Goal: Information Seeking & Learning: Learn about a topic

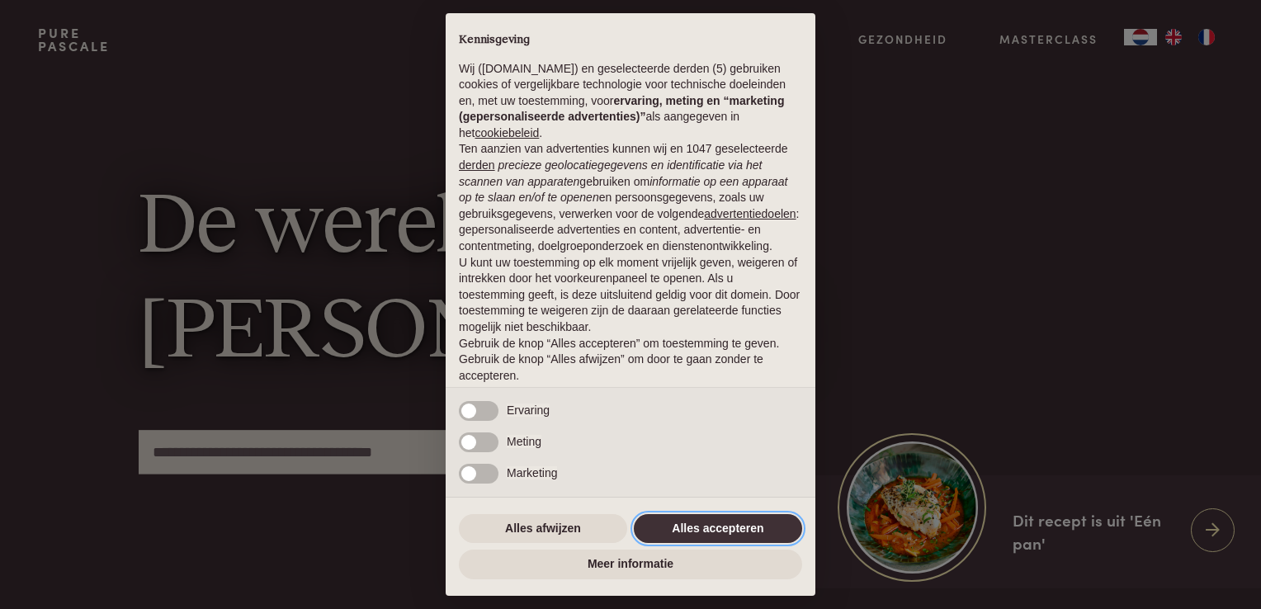
click at [708, 530] on button "Alles accepteren" at bounding box center [718, 529] width 168 height 30
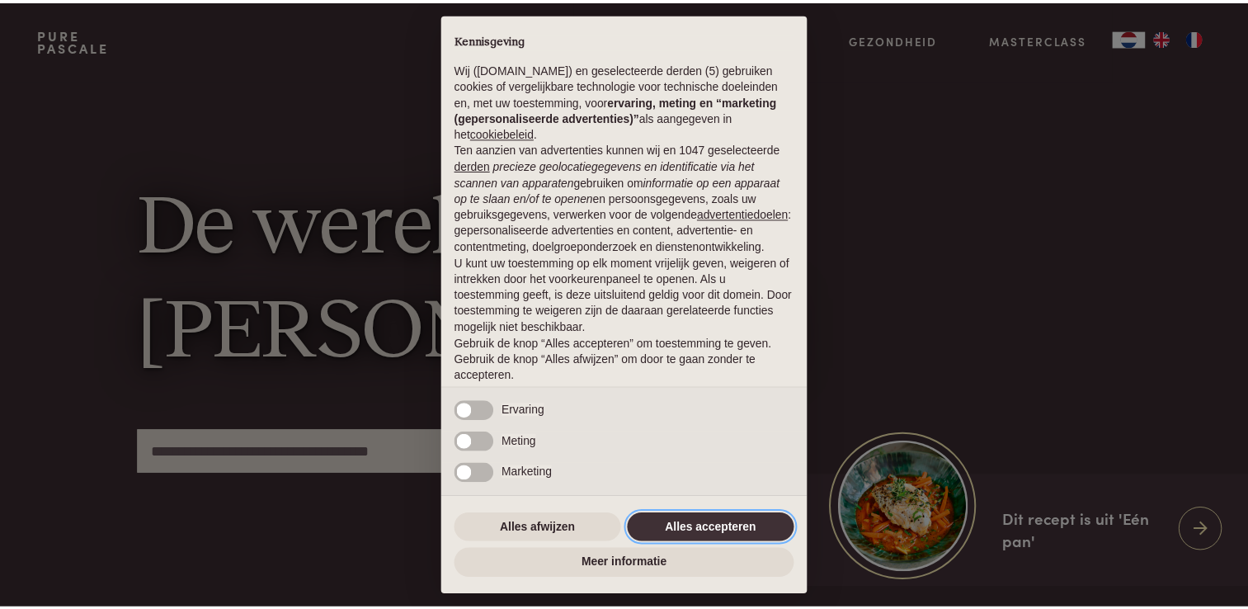
scroll to position [54, 0]
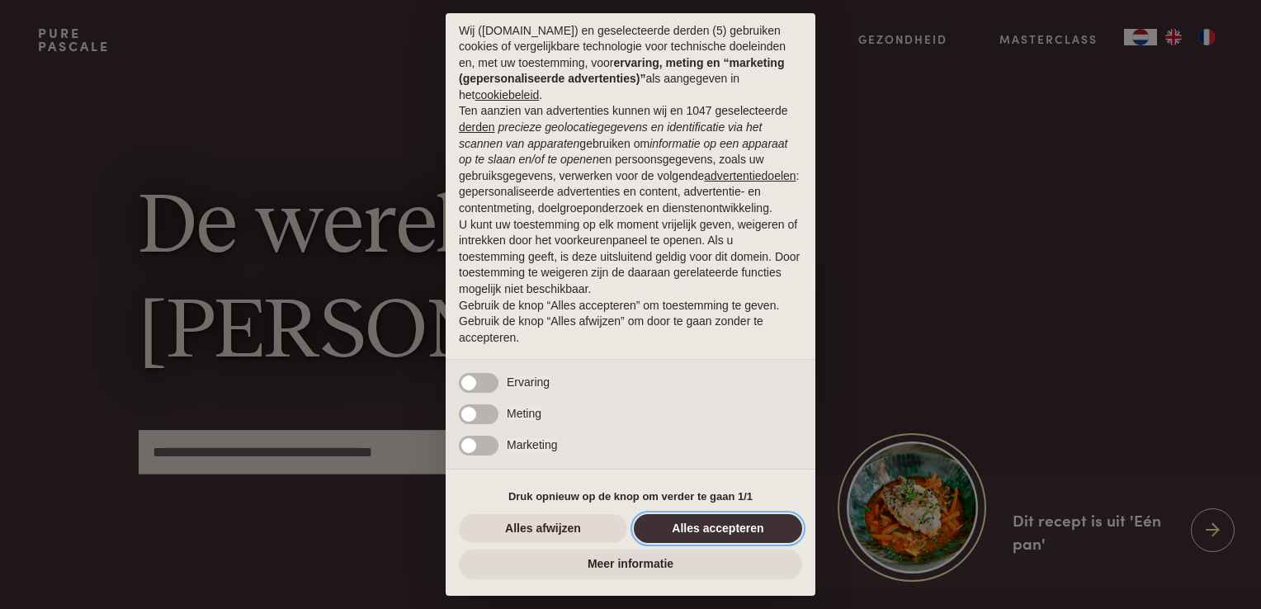
click at [714, 531] on button "Alles accepteren" at bounding box center [718, 529] width 168 height 30
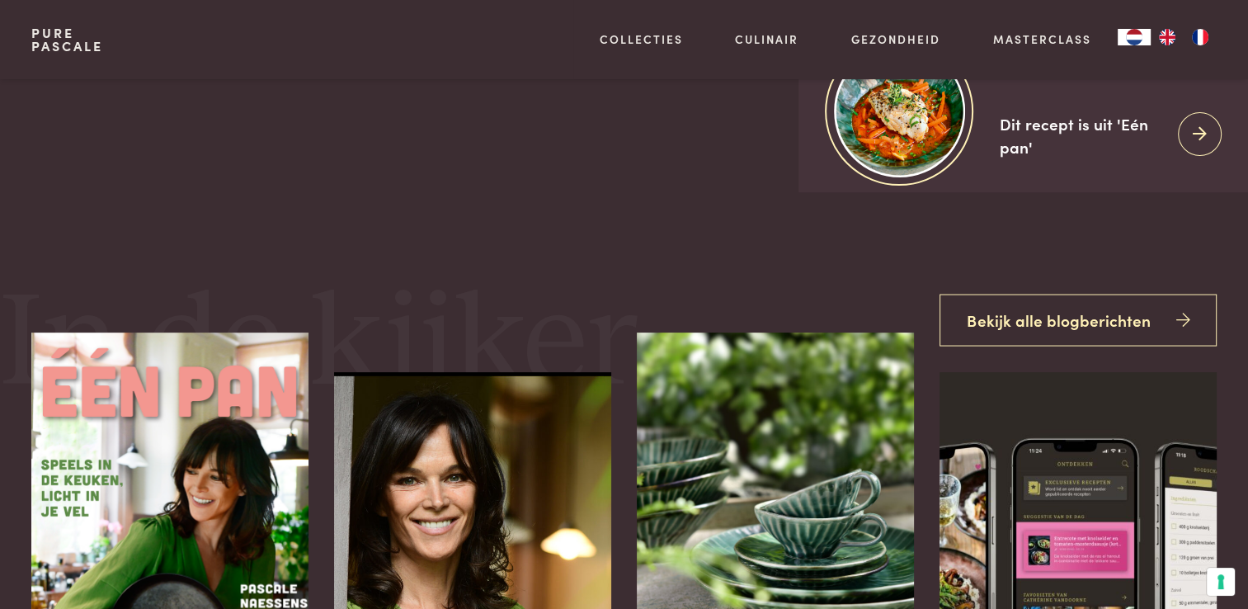
scroll to position [0, 0]
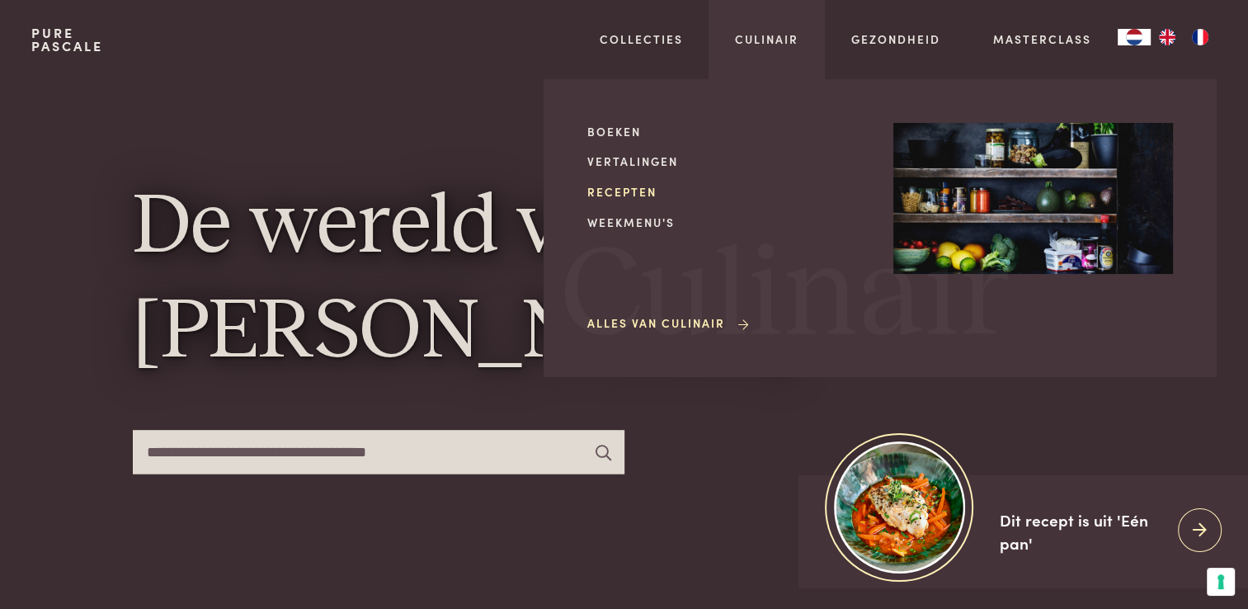
click at [630, 200] on link "Recepten" at bounding box center [727, 191] width 280 height 17
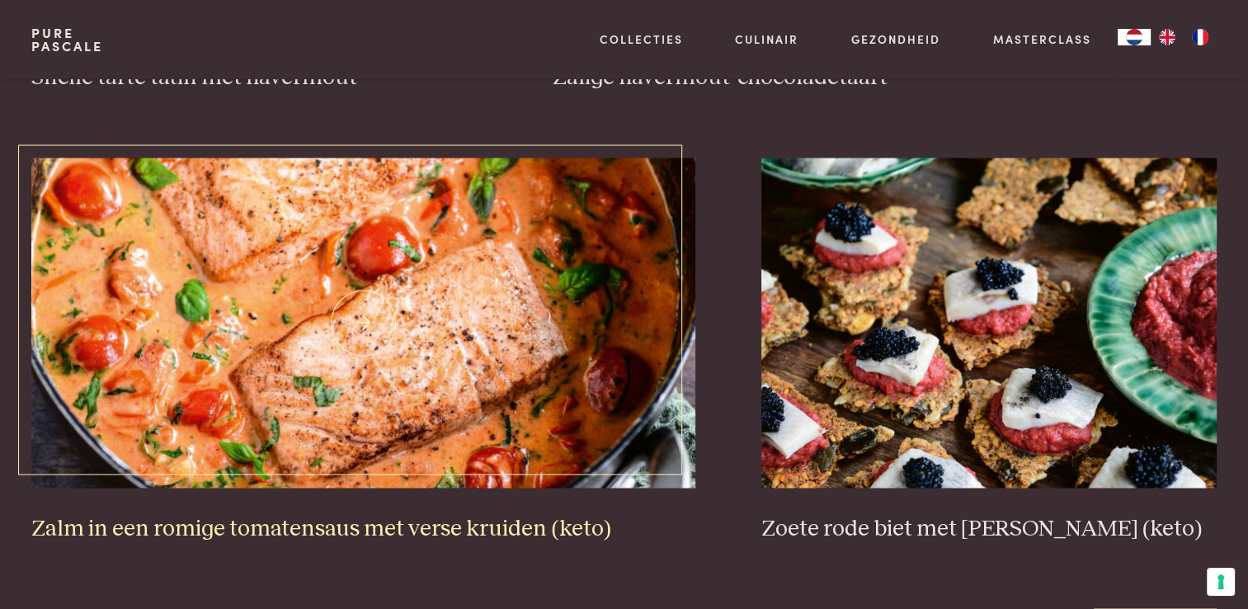
scroll to position [2970, 0]
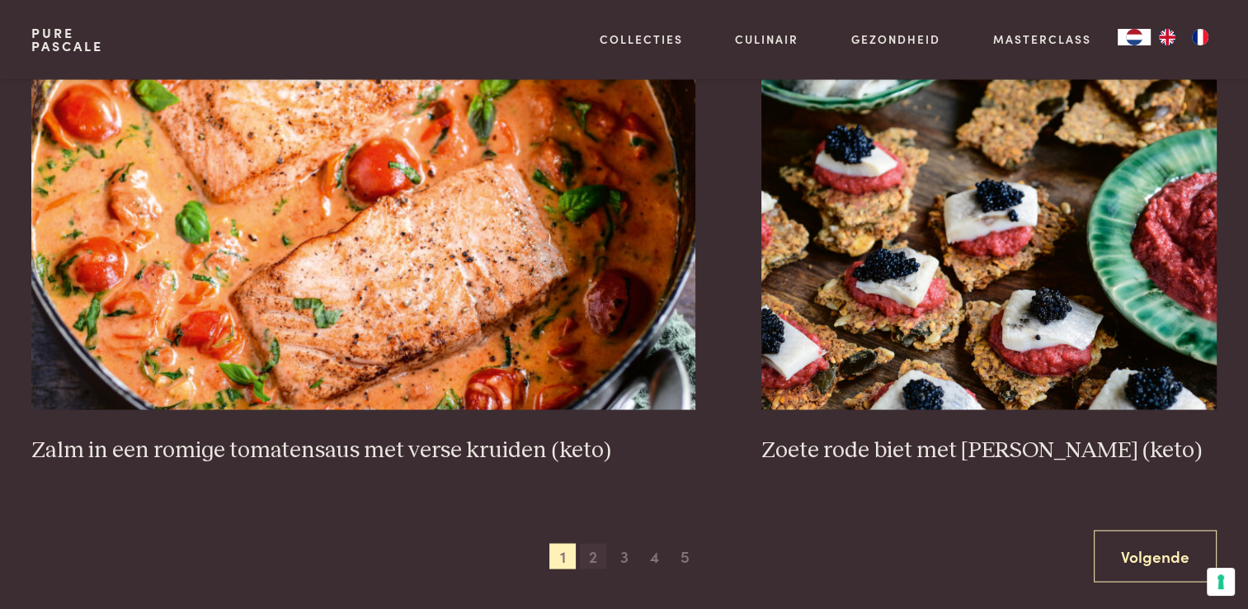
click at [598, 555] on span "2" at bounding box center [593, 556] width 26 height 26
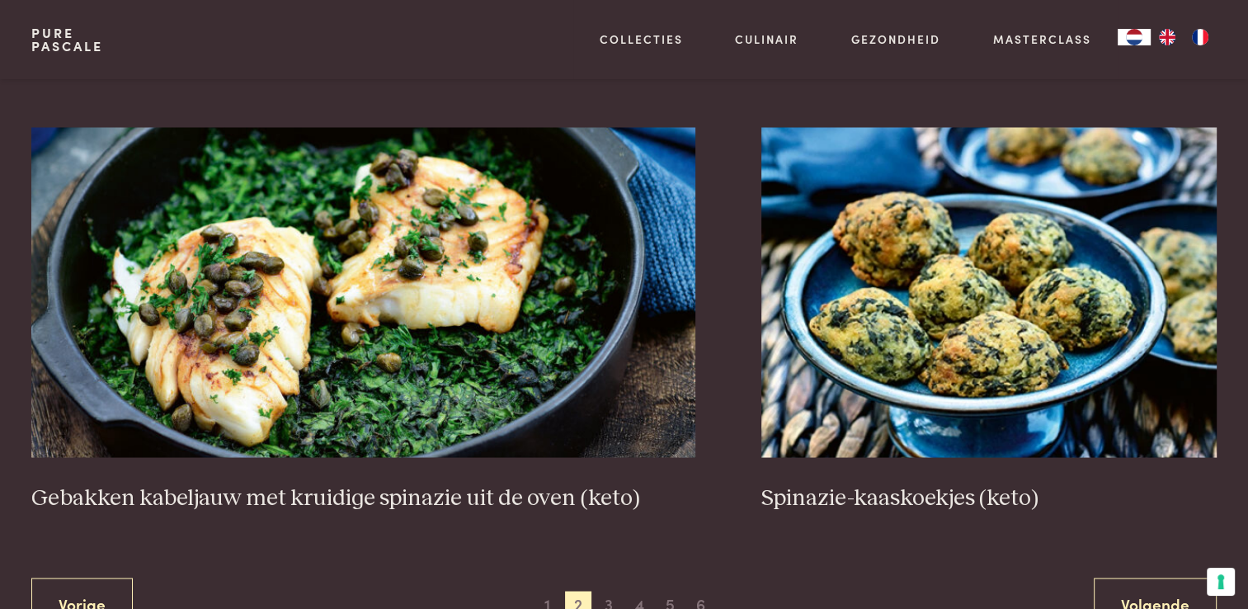
scroll to position [3102, 0]
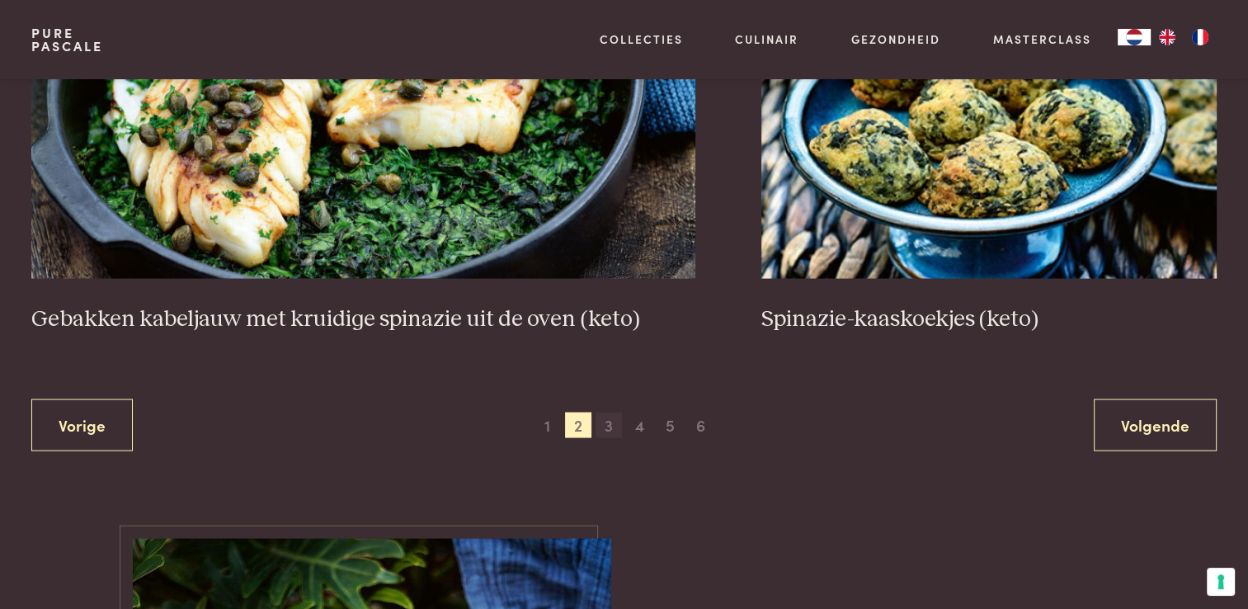
click at [608, 424] on span "3" at bounding box center [609, 425] width 26 height 26
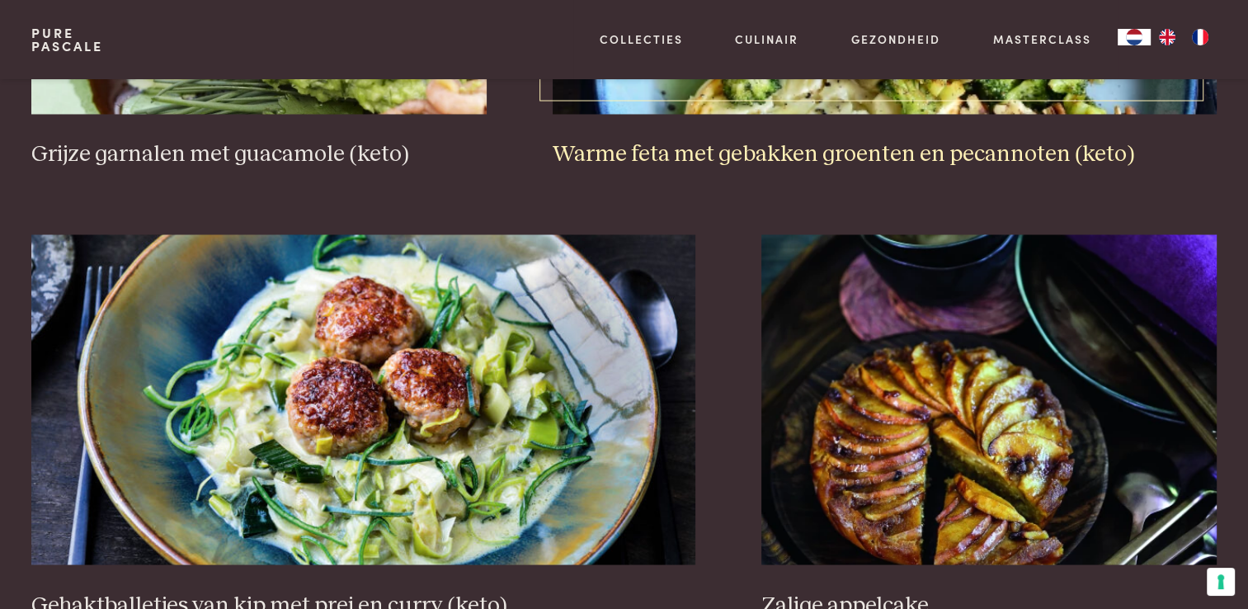
scroll to position [3019, 0]
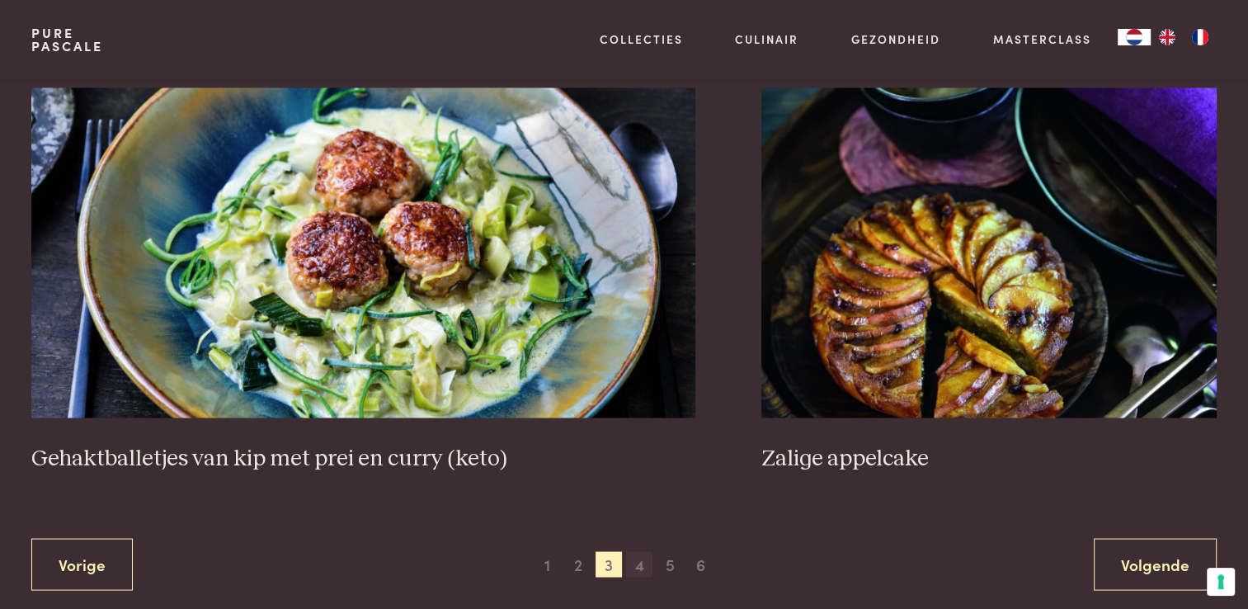
click at [642, 559] on span "4" at bounding box center [639, 564] width 26 height 26
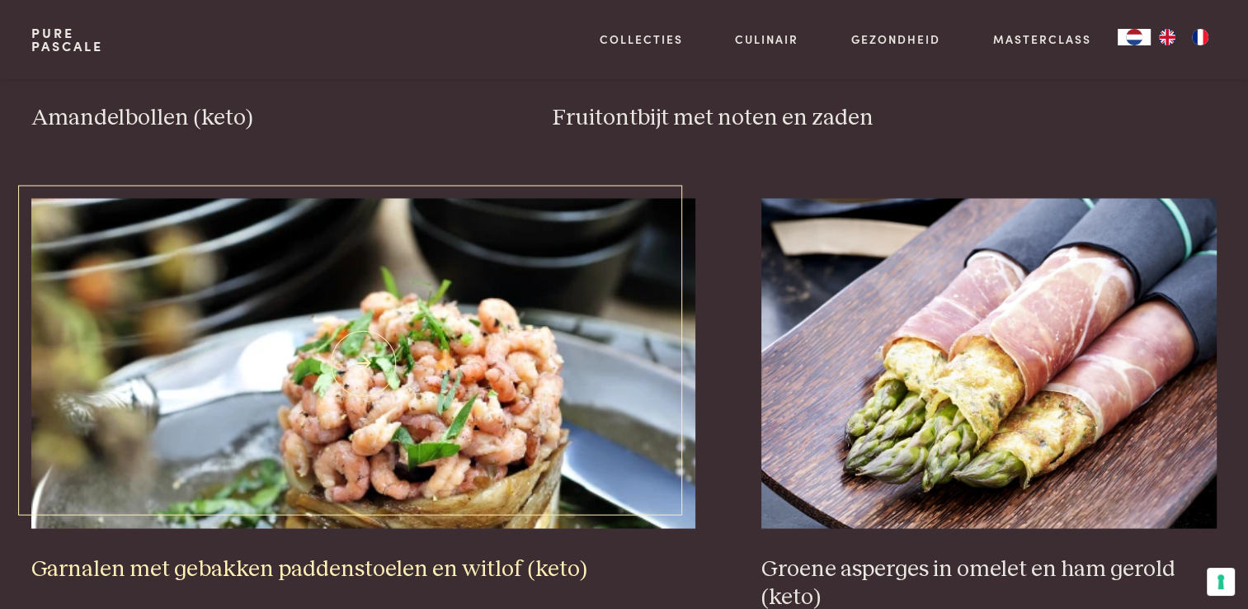
scroll to position [3019, 0]
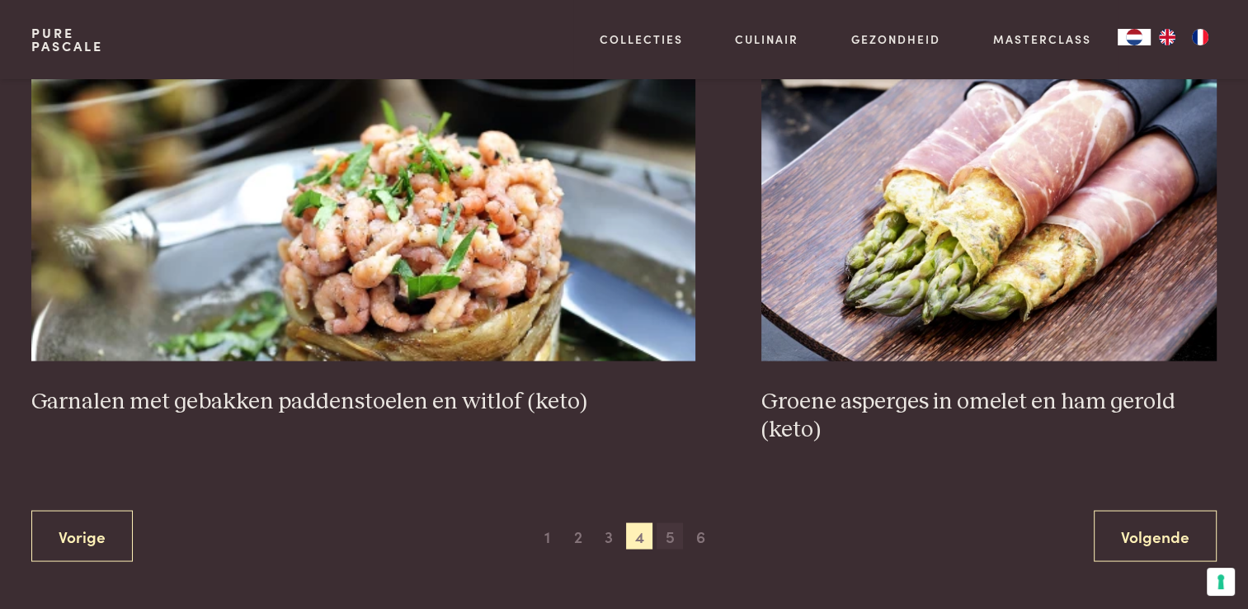
click at [667, 533] on span "5" at bounding box center [670, 535] width 26 height 26
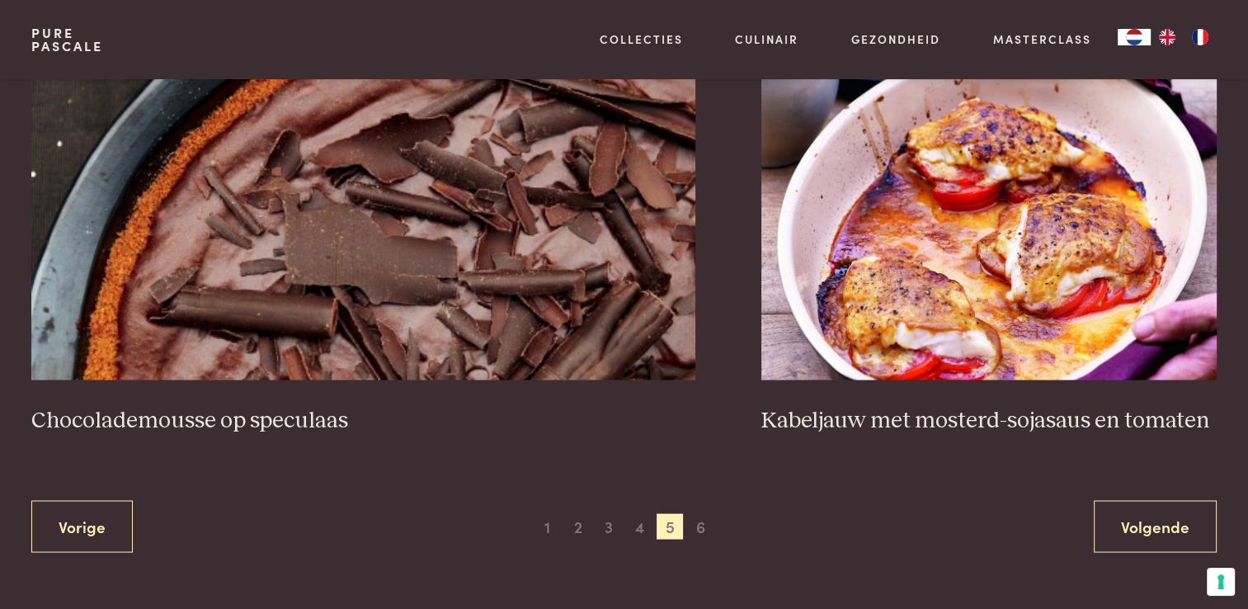
scroll to position [3019, 0]
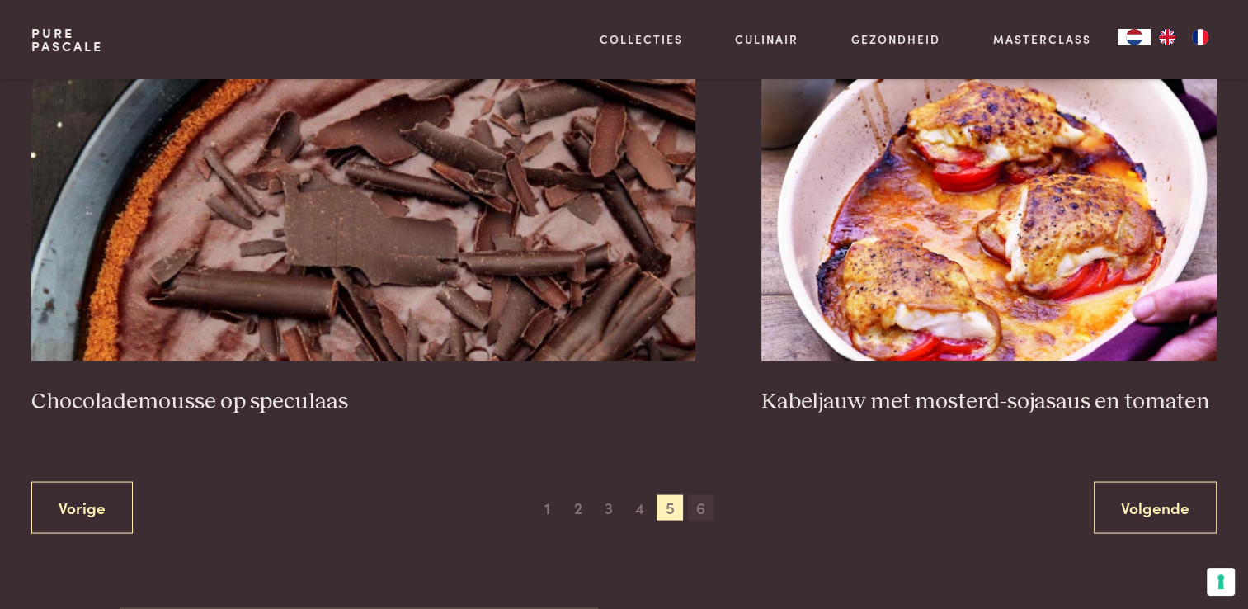
click at [701, 509] on span "6" at bounding box center [701, 507] width 26 height 26
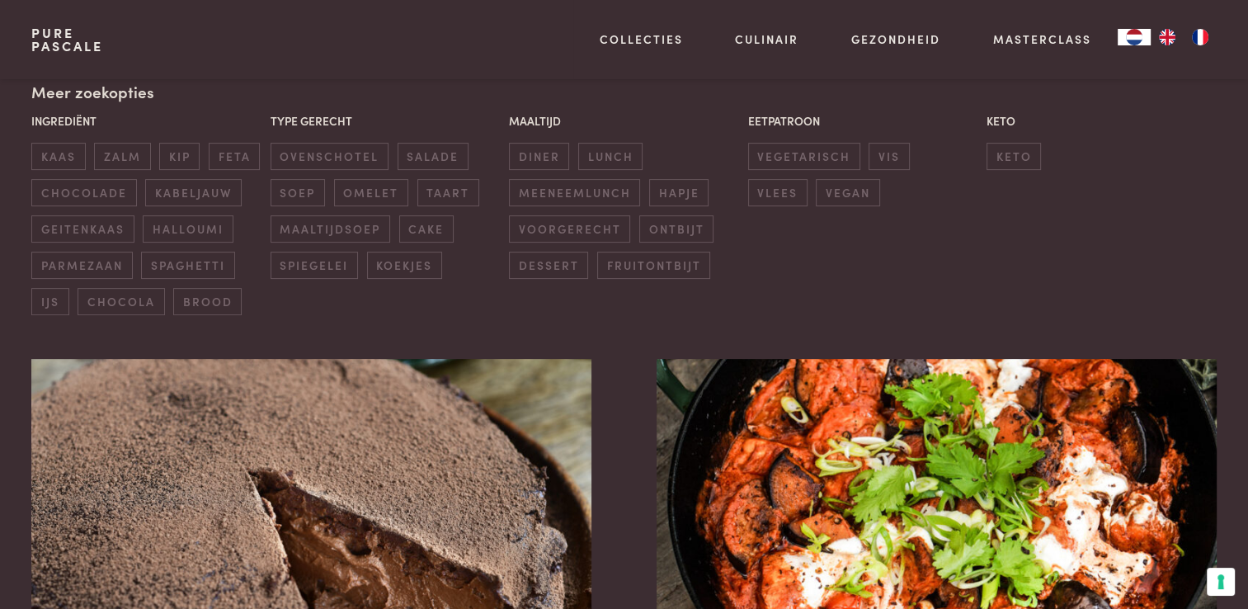
scroll to position [709, 0]
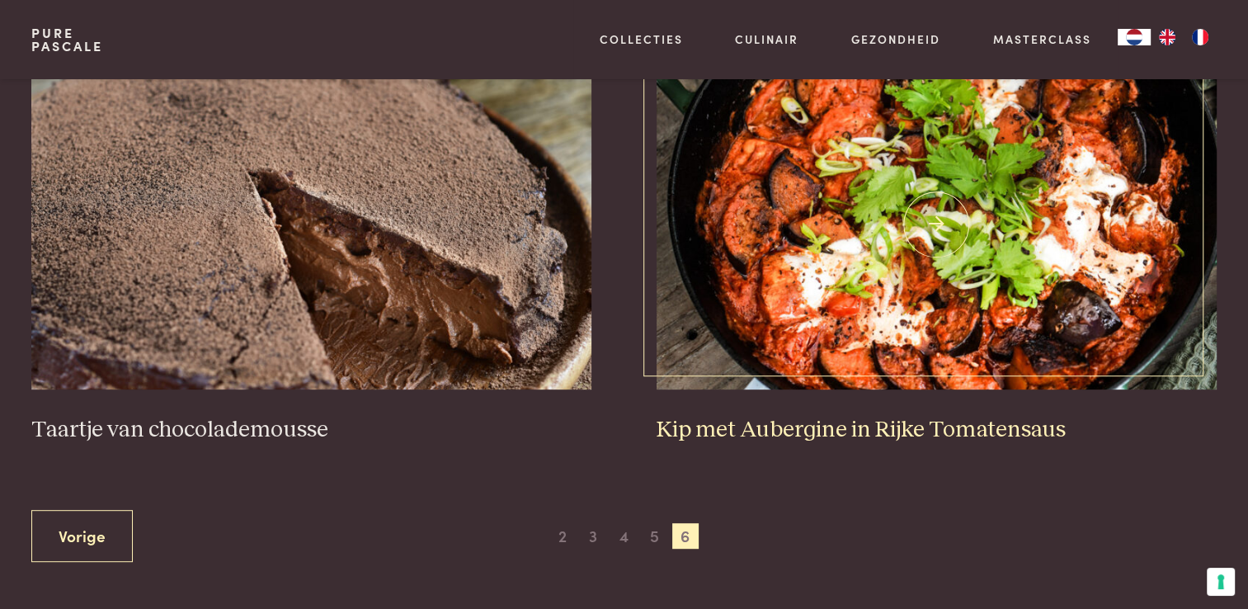
click at [811, 424] on h3 "Kip met Aubergine in Rijke Tomatensaus" at bounding box center [936, 430] width 559 height 29
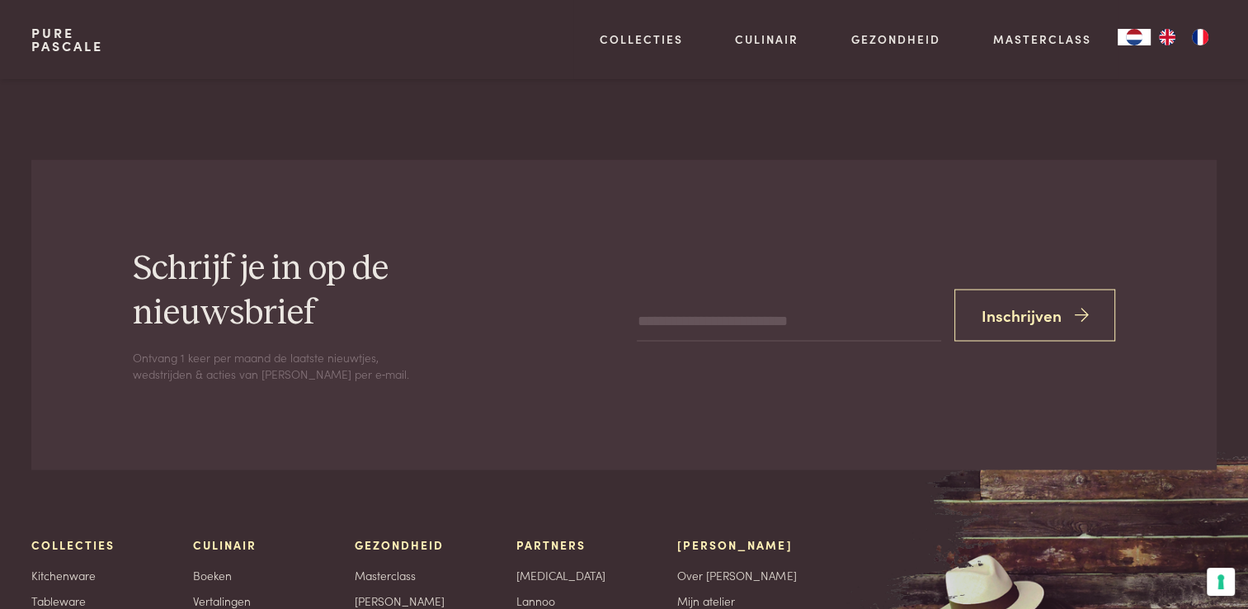
scroll to position [2888, 0]
